Goal: Task Accomplishment & Management: Use online tool/utility

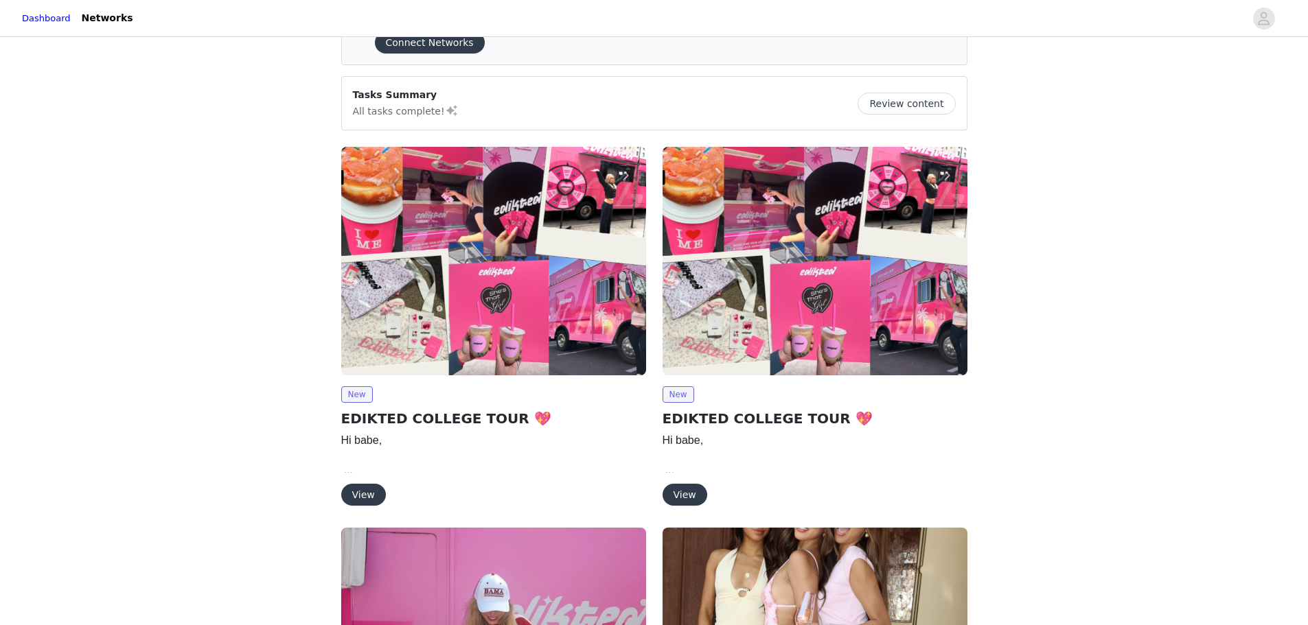
scroll to position [137, 0]
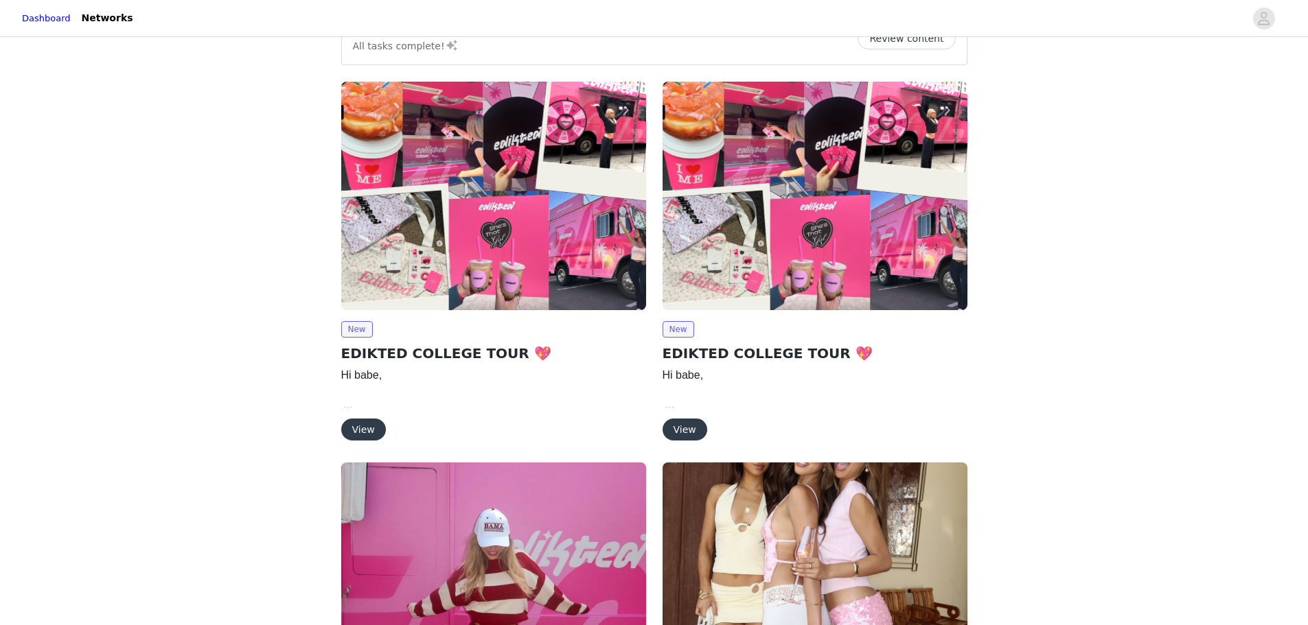
click at [369, 437] on button "View" at bounding box center [363, 430] width 45 height 22
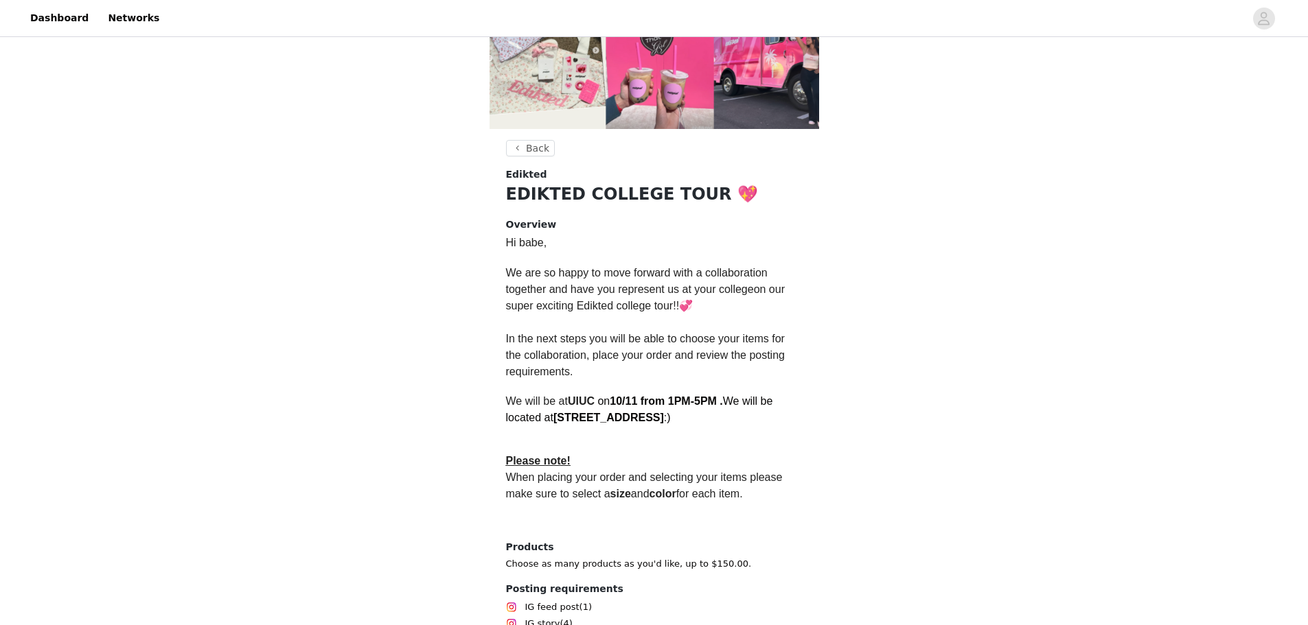
scroll to position [274, 0]
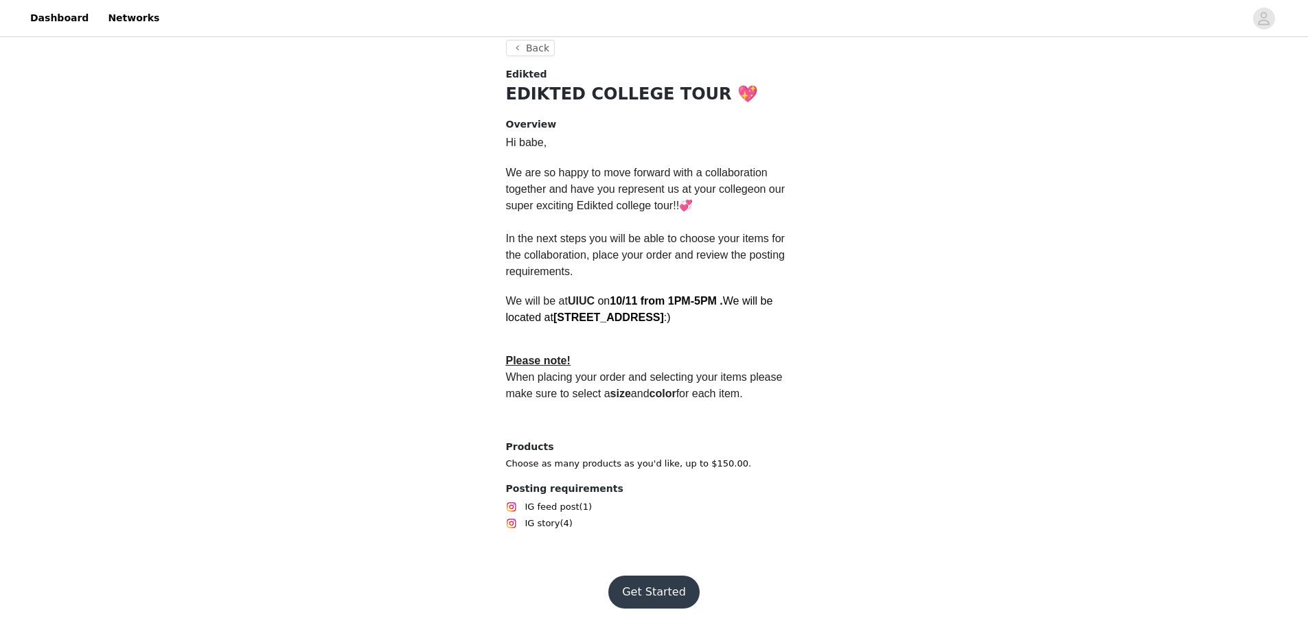
click at [676, 579] on button "Get Started" at bounding box center [653, 592] width 91 height 33
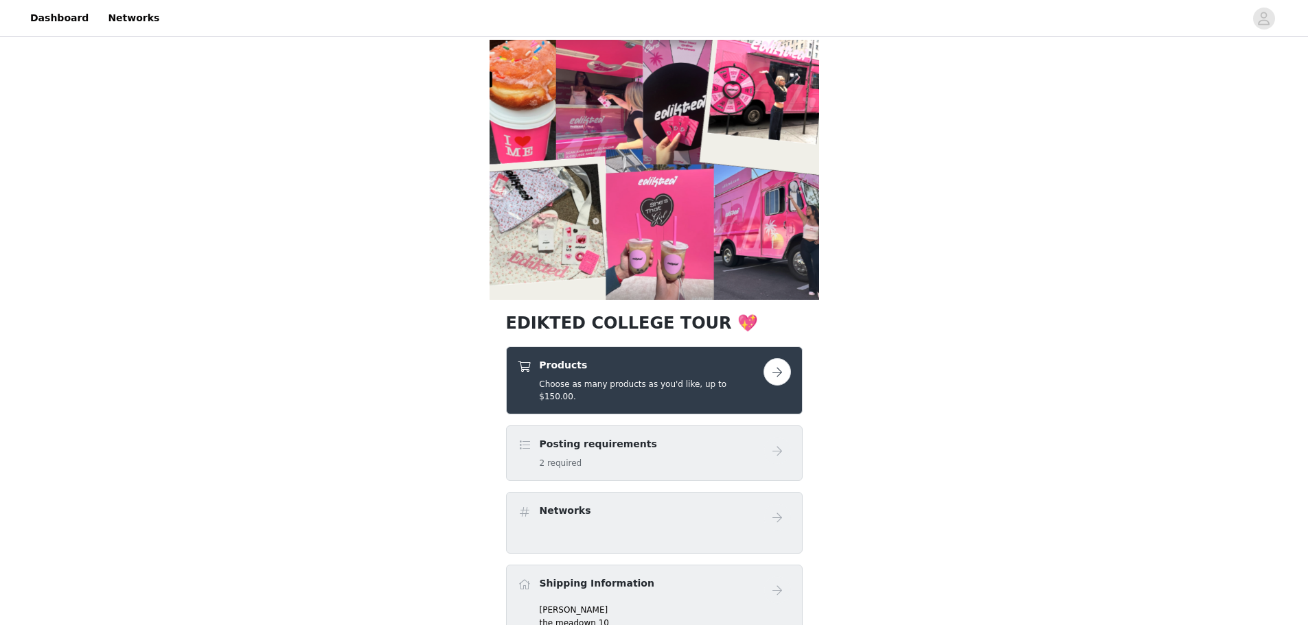
click at [773, 372] on button "button" at bounding box center [776, 371] width 27 height 27
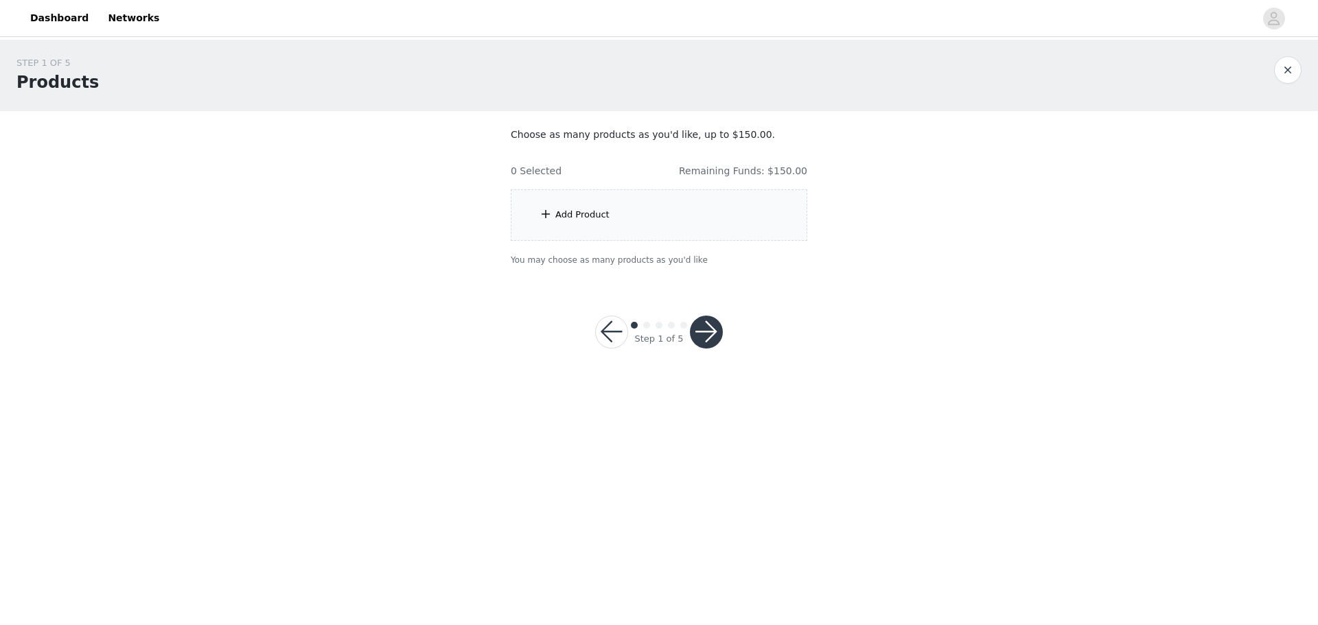
click at [706, 335] on button "button" at bounding box center [706, 332] width 33 height 33
